Goal: Information Seeking & Learning: Learn about a topic

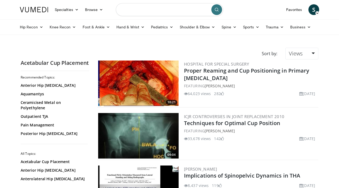
click at [159, 12] on input "Search topics, interventions" at bounding box center [169, 9] width 107 height 13
type input "**********"
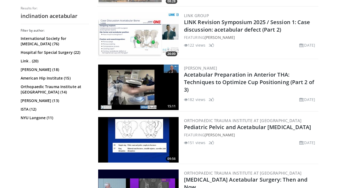
scroll to position [207, 0]
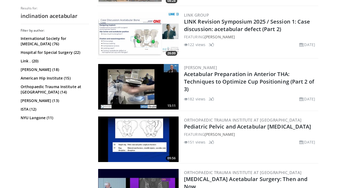
click at [129, 81] on img at bounding box center [138, 87] width 80 height 46
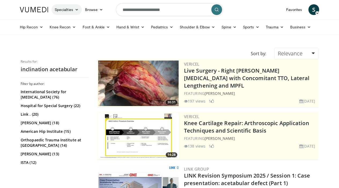
scroll to position [0, 0]
drag, startPoint x: 143, startPoint y: 10, endPoint x: 115, endPoint y: 9, distance: 27.9
click at [115, 9] on nav "Specialties Adult & Family Medicine Allergy, [MEDICAL_DATA], Immunology Anesthe…" at bounding box center [169, 9] width 305 height 19
type input "**********"
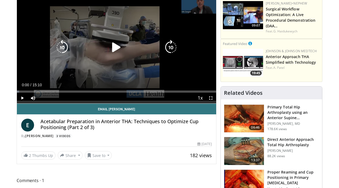
scroll to position [53, 0]
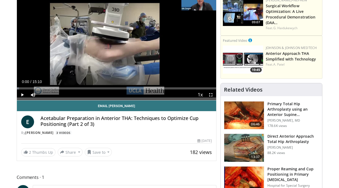
click at [23, 96] on span "Video Player" at bounding box center [22, 94] width 11 height 11
click at [26, 88] on div "Progress Bar" at bounding box center [26, 88] width 1 height 2
click at [43, 89] on div "Progress Bar" at bounding box center [43, 88] width 1 height 2
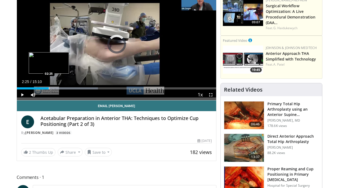
click at [49, 88] on div "Progress Bar" at bounding box center [49, 88] width 1 height 2
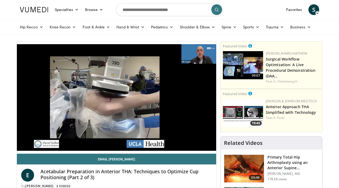
scroll to position [0, 0]
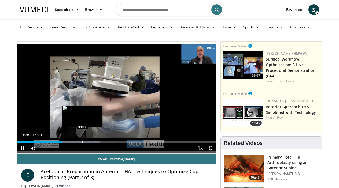
click at [82, 142] on div "Progress Bar" at bounding box center [82, 142] width 1 height 2
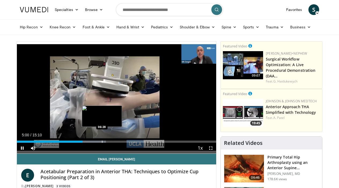
click at [102, 141] on div "Progress Bar" at bounding box center [102, 142] width 1 height 2
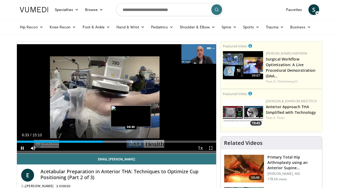
click at [131, 142] on div "Progress Bar" at bounding box center [131, 142] width 1 height 2
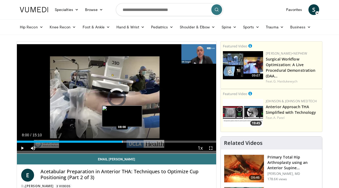
click at [122, 142] on div "Progress Bar" at bounding box center [122, 142] width 1 height 2
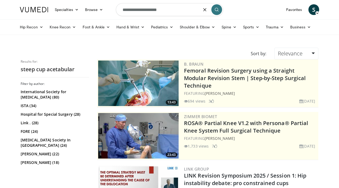
drag, startPoint x: 144, startPoint y: 9, endPoint x: 111, endPoint y: 9, distance: 33.8
click at [111, 9] on nav "Specialties Adult & Family Medicine Allergy, Asthma, Immunology Anesthesiology …" at bounding box center [169, 9] width 305 height 19
click at [148, 10] on input "**********" at bounding box center [169, 9] width 107 height 13
type input "**********"
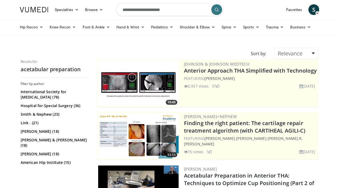
click at [177, 10] on input "**********" at bounding box center [169, 9] width 107 height 13
type input "**********"
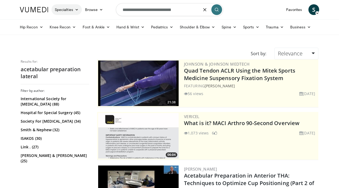
drag, startPoint x: 187, startPoint y: 12, endPoint x: 78, endPoint y: 13, distance: 108.8
click at [78, 13] on nav "Specialties Adult & Family Medicine Allergy, [MEDICAL_DATA], Immunology Anesthe…" at bounding box center [169, 9] width 305 height 19
type input "**********"
click at [37, 5] on link at bounding box center [34, 9] width 35 height 15
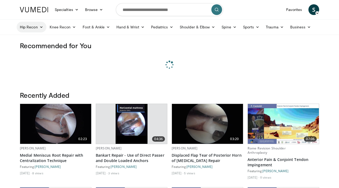
click at [39, 28] on link "Hip Recon" at bounding box center [32, 27] width 30 height 11
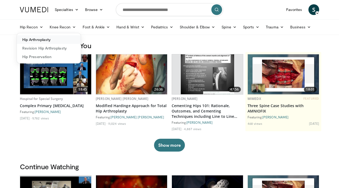
click at [46, 40] on link "Hip Arthroplasty" at bounding box center [49, 39] width 64 height 9
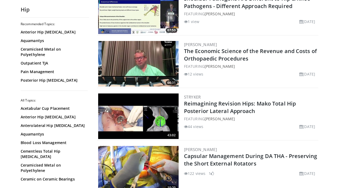
scroll to position [126, 0]
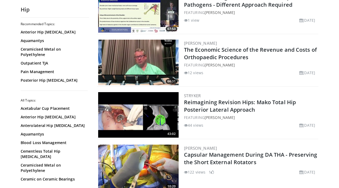
click at [123, 122] on img at bounding box center [138, 115] width 80 height 46
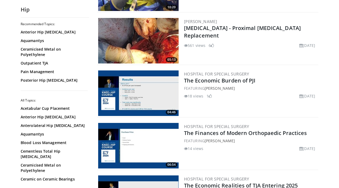
scroll to position [309, 0]
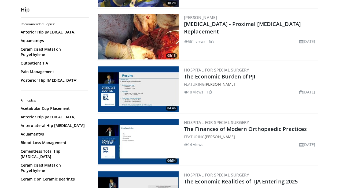
click at [147, 41] on img at bounding box center [138, 37] width 80 height 46
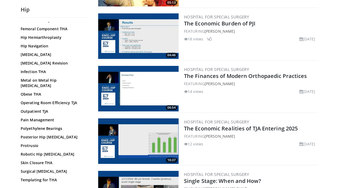
scroll to position [366, 0]
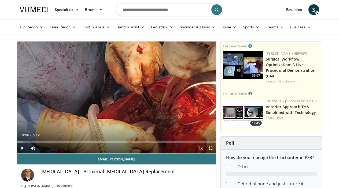
click at [23, 149] on span "Video Player" at bounding box center [22, 148] width 11 height 11
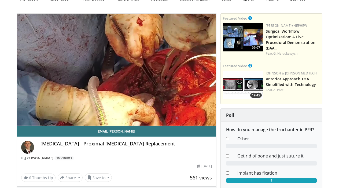
scroll to position [27, 0]
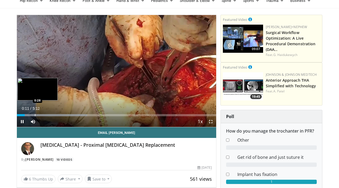
click at [35, 116] on div "Progress Bar" at bounding box center [35, 115] width 1 height 2
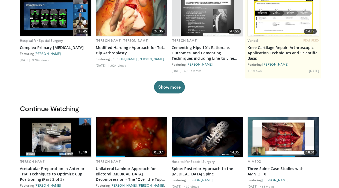
scroll to position [59, 0]
